Goal: Task Accomplishment & Management: Use online tool/utility

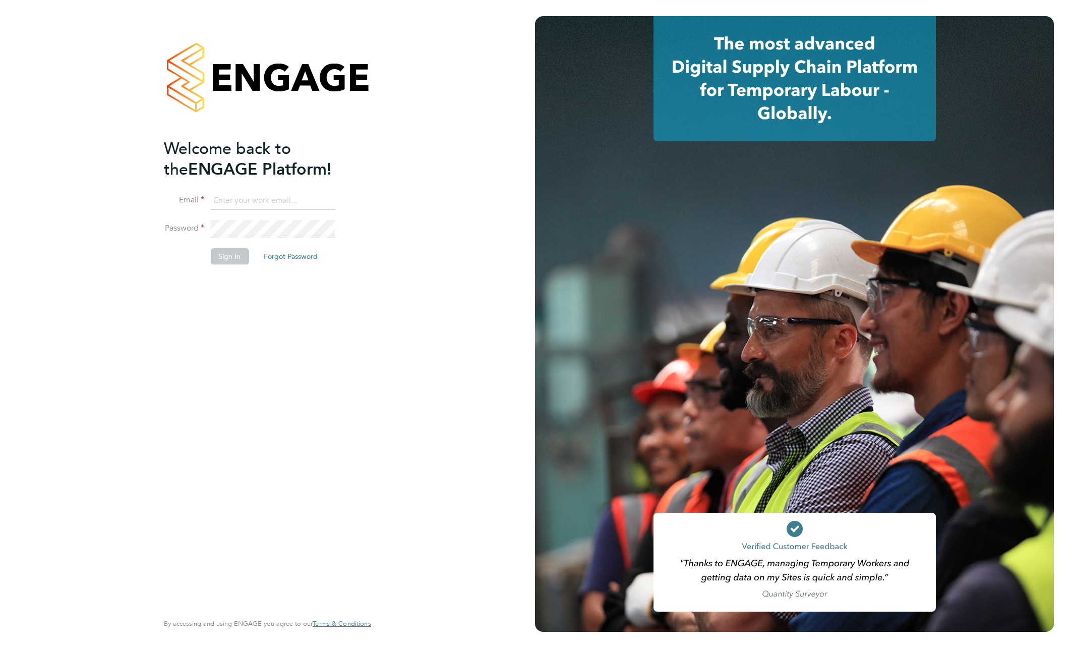
type input "louise.linzell1@justice.gov.uk"
drag, startPoint x: 244, startPoint y: 368, endPoint x: 237, endPoint y: 329, distance: 38.9
click at [244, 364] on div "Welcome back to the ENGAGE Platform! Email louise.linzell1@justice.gov.uk Passw…" at bounding box center [262, 374] width 197 height 472
click at [223, 253] on button "Sign In" at bounding box center [229, 256] width 38 height 16
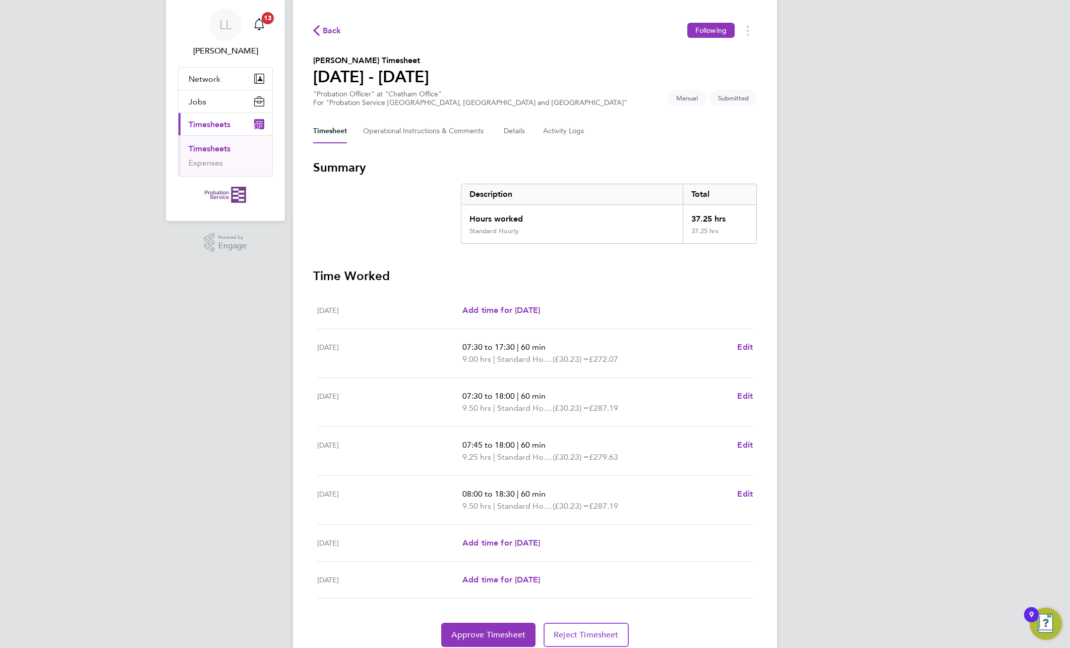
scroll to position [69, 0]
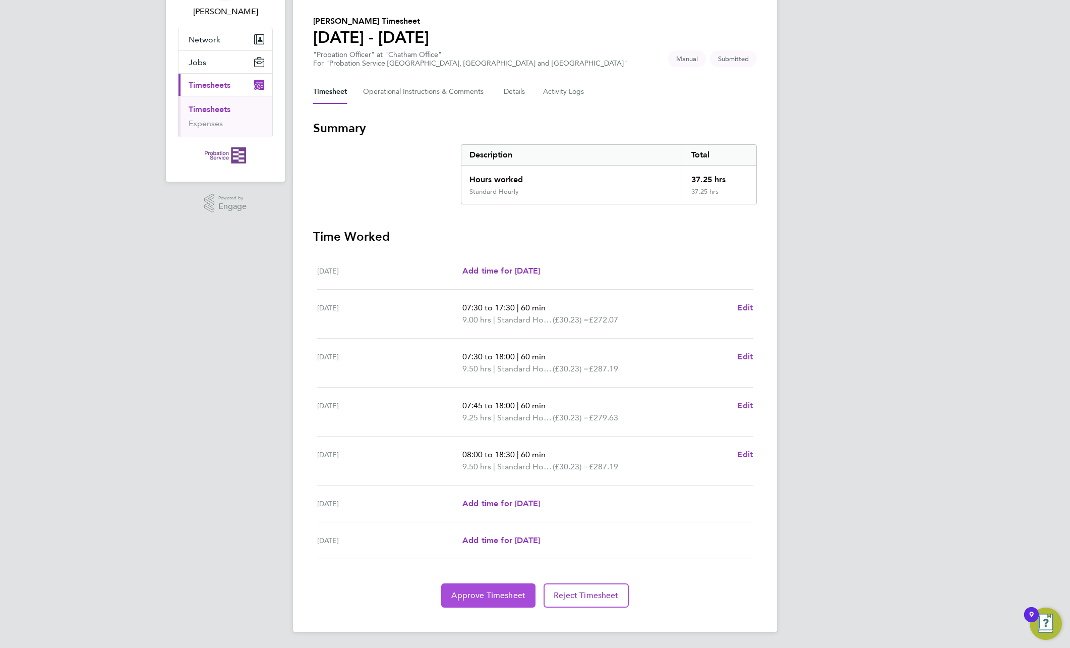
click at [486, 600] on button "Approve Timesheet" at bounding box center [488, 595] width 94 height 24
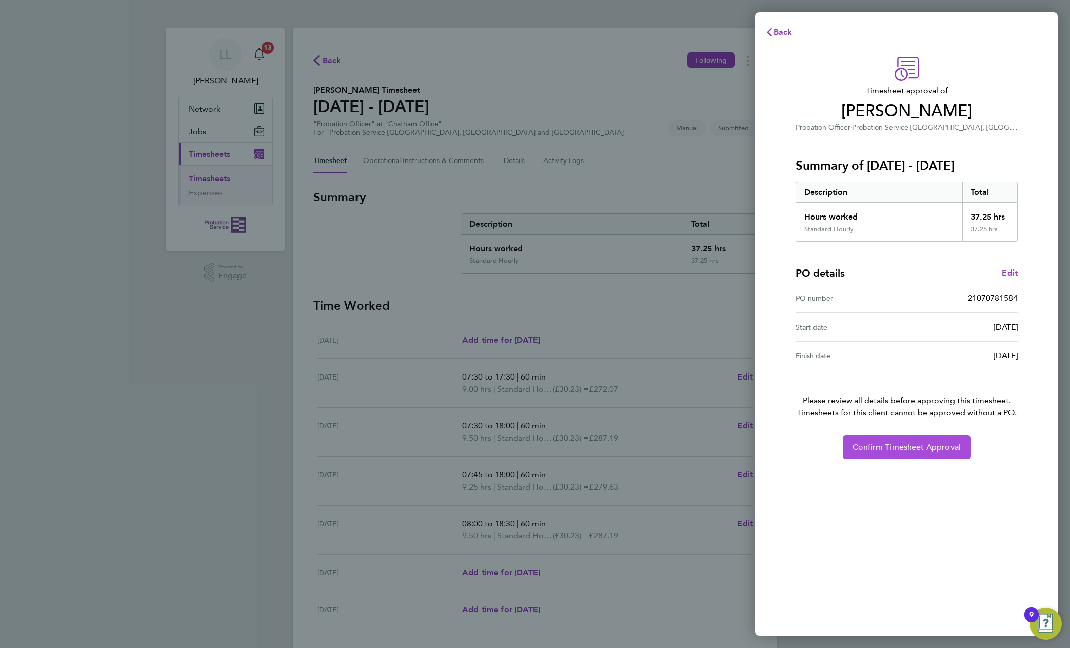
click at [898, 443] on span "Confirm Timesheet Approval" at bounding box center [907, 447] width 108 height 10
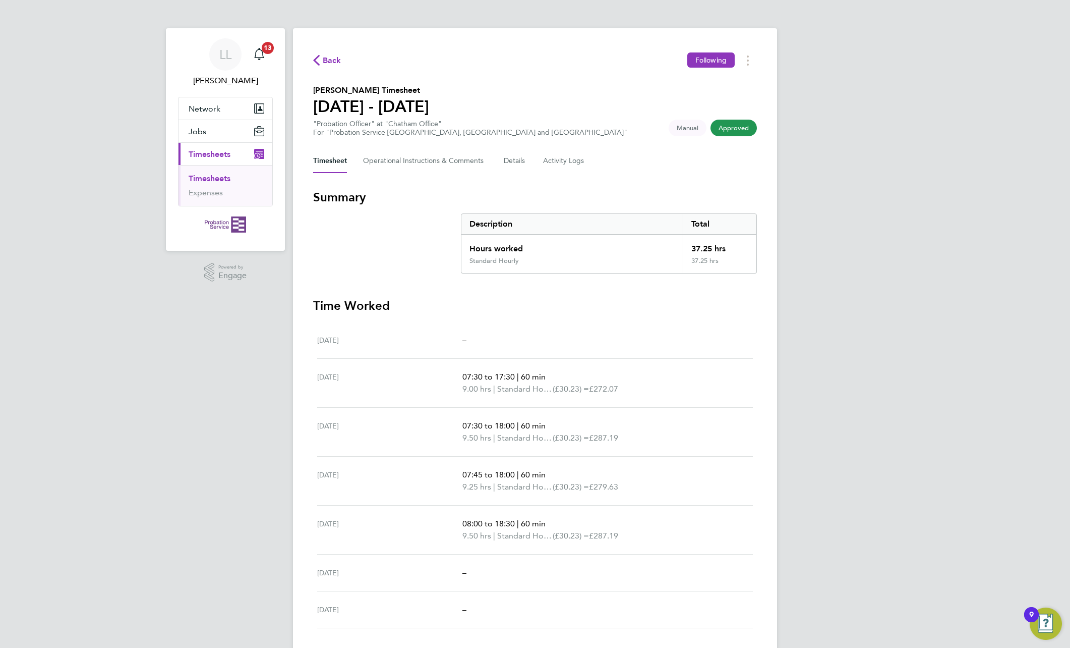
click at [952, 144] on div "LL [PERSON_NAME] Notifications 13 Applications: Network Sites Jobs Placements C…" at bounding box center [535, 334] width 1070 height 668
